Goal: Register for event/course

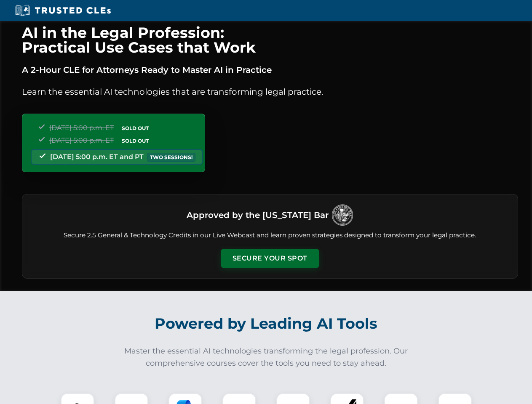
click at [270, 259] on button "Secure Your Spot" at bounding box center [270, 258] width 99 height 19
click at [78, 399] on img at bounding box center [77, 410] width 24 height 24
click at [131, 399] on div at bounding box center [132, 411] width 34 height 34
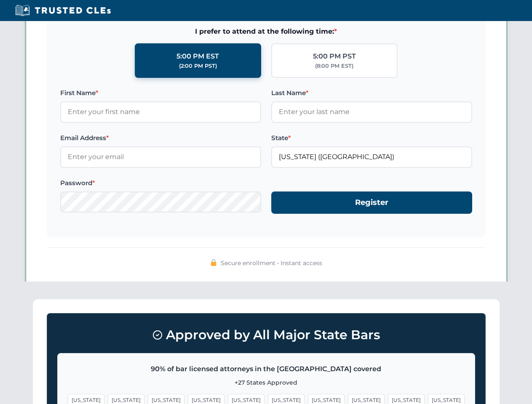
click at [388, 399] on span "[US_STATE]" at bounding box center [406, 400] width 37 height 12
